Goal: Task Accomplishment & Management: Manage account settings

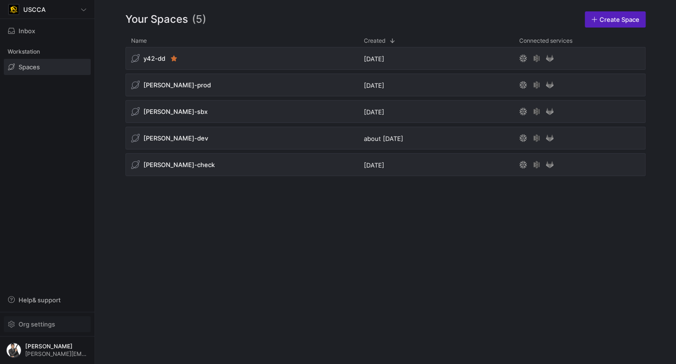
click at [50, 325] on span "Org settings" at bounding box center [37, 325] width 37 height 8
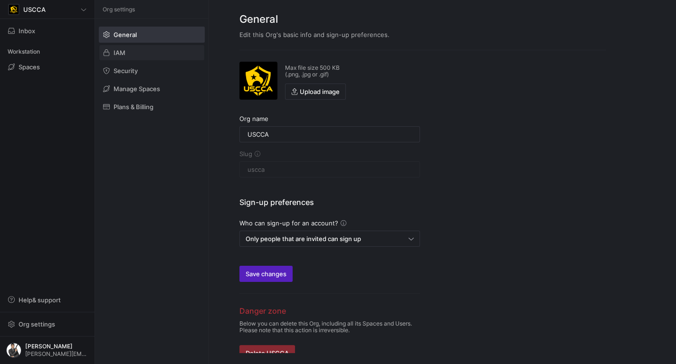
click at [142, 52] on span at bounding box center [151, 52] width 105 height 15
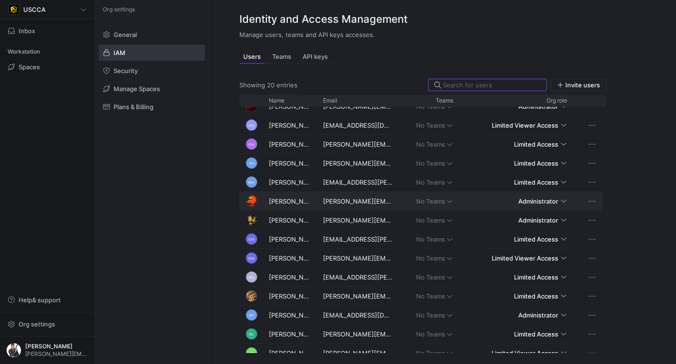
scroll to position [133, 0]
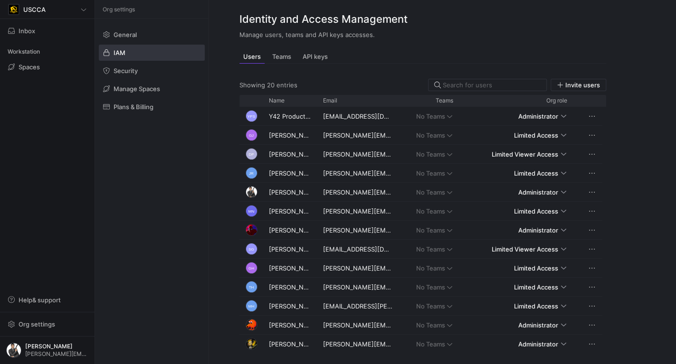
click at [168, 125] on div "Org settings General IAM Security Manage Spaces Plans & Billing" at bounding box center [152, 182] width 114 height 364
click at [143, 104] on span "Plans & Billing" at bounding box center [134, 107] width 40 height 8
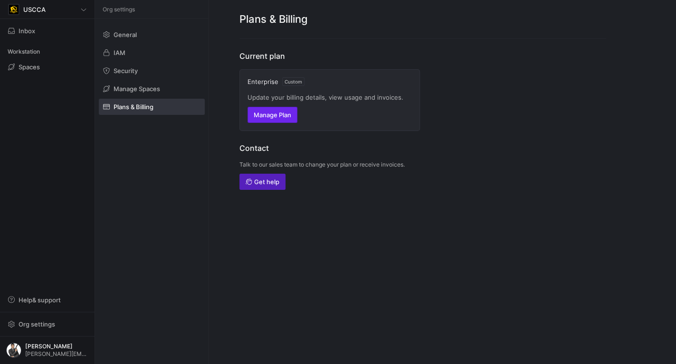
click at [287, 116] on span "Manage Plan" at bounding box center [273, 115] width 38 height 8
click at [267, 108] on span "button" at bounding box center [272, 114] width 49 height 15
click at [126, 54] on span at bounding box center [151, 52] width 105 height 15
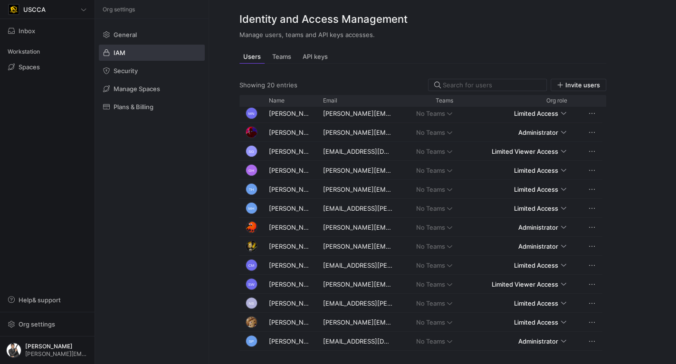
scroll to position [133, 0]
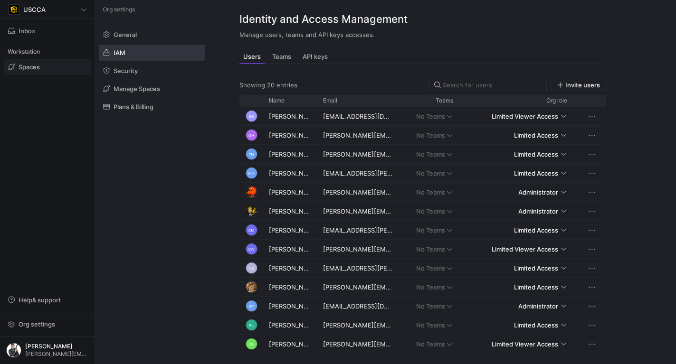
click at [36, 63] on span "Spaces" at bounding box center [29, 67] width 21 height 8
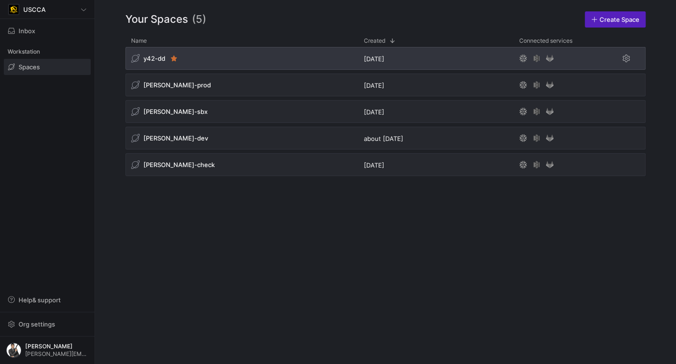
click at [208, 63] on div "y42-dd" at bounding box center [241, 58] width 233 height 23
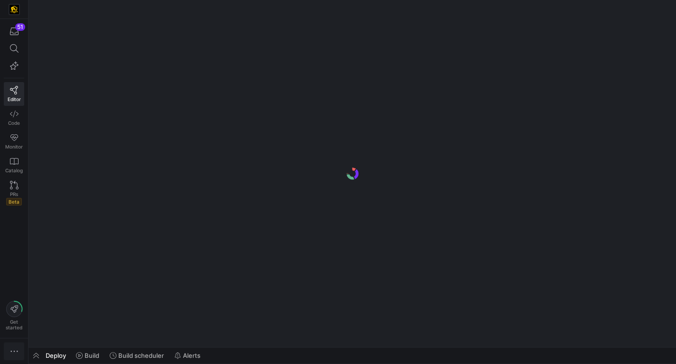
click at [19, 349] on icon "button" at bounding box center [15, 352] width 10 height 10
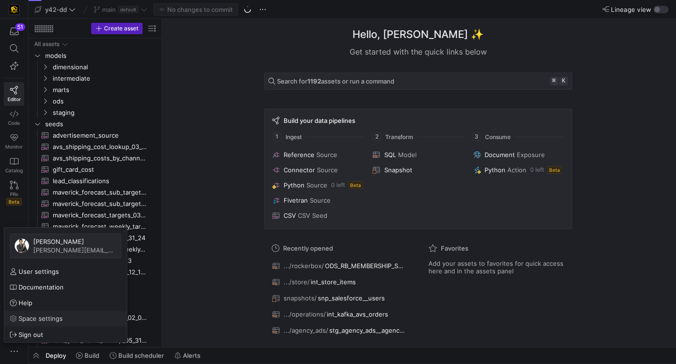
click at [54, 316] on span "Space settings" at bounding box center [41, 319] width 44 height 8
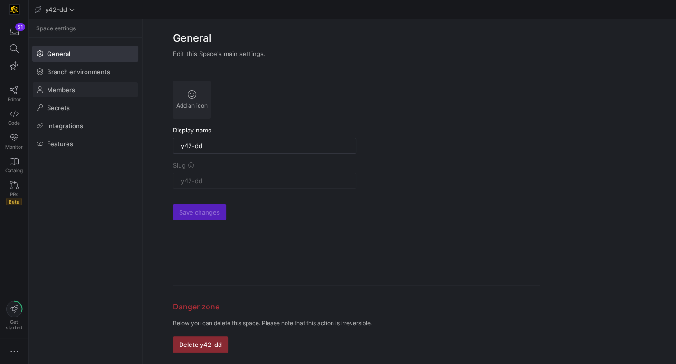
click at [92, 88] on span at bounding box center [85, 89] width 105 height 15
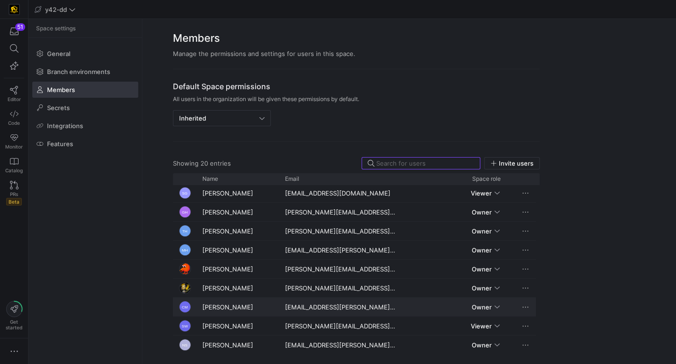
scroll to position [148, 0]
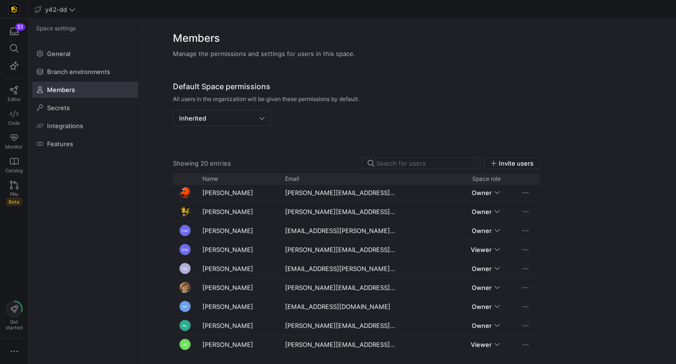
click at [86, 223] on y42-org-space-settings-sidebar "Space settings General Branch environments Members Secrets Integrations Features" at bounding box center [86, 191] width 114 height 345
